Goal: Check status: Check status

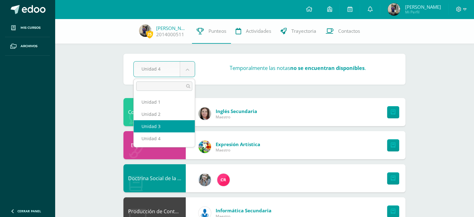
select select "Unidad 3"
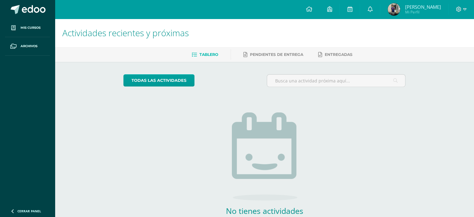
click at [400, 14] on span "Daniel Estuardo Mi Perfil" at bounding box center [414, 9] width 55 height 12
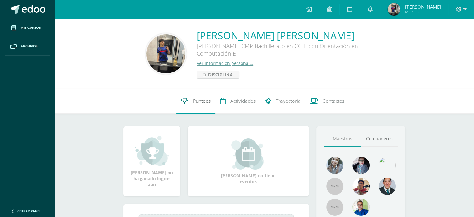
click at [214, 102] on link "Punteos" at bounding box center [195, 101] width 39 height 25
